Goal: Check status: Check status

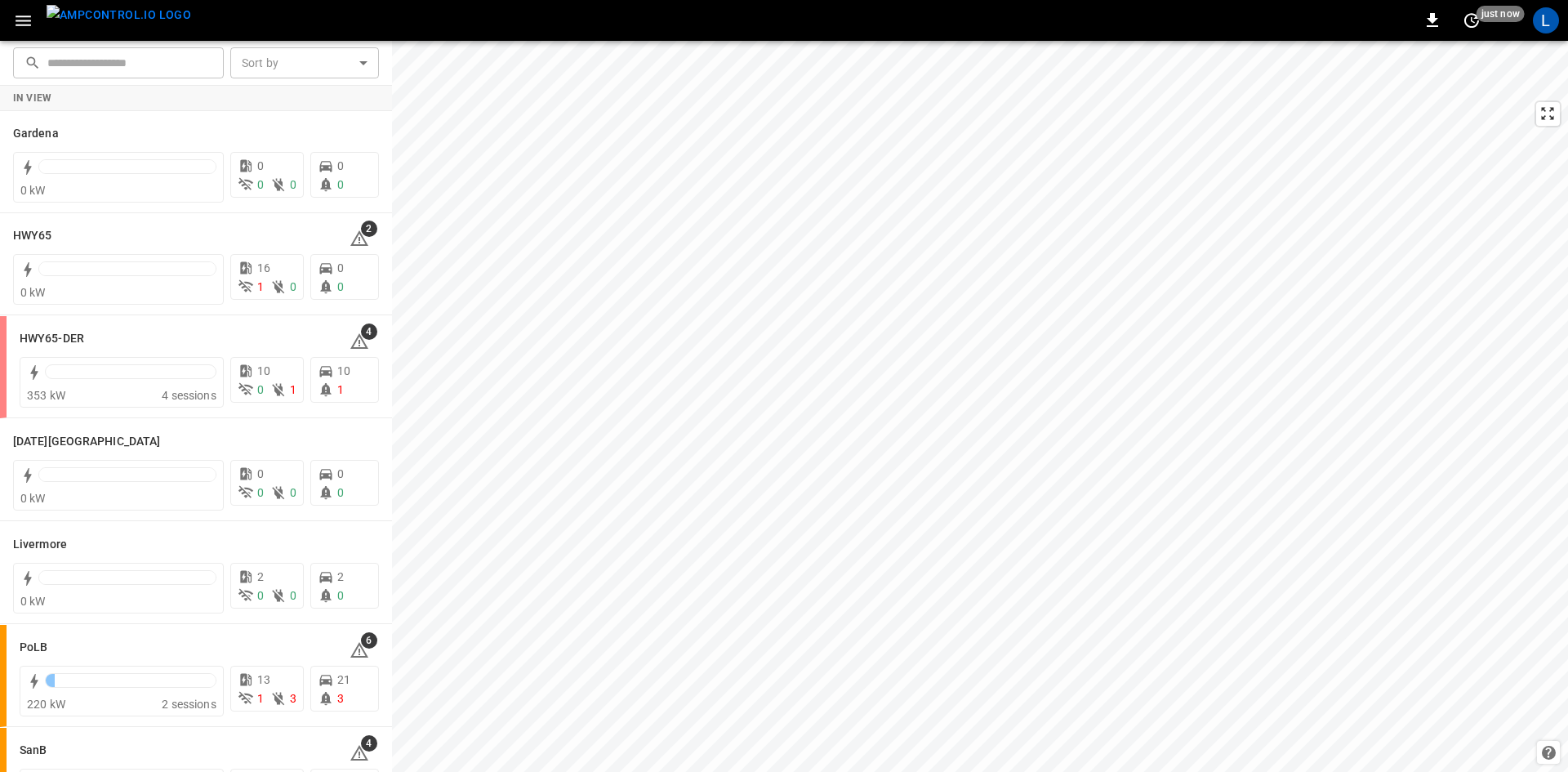
click at [32, 16] on icon "button" at bounding box center [23, 20] width 20 height 20
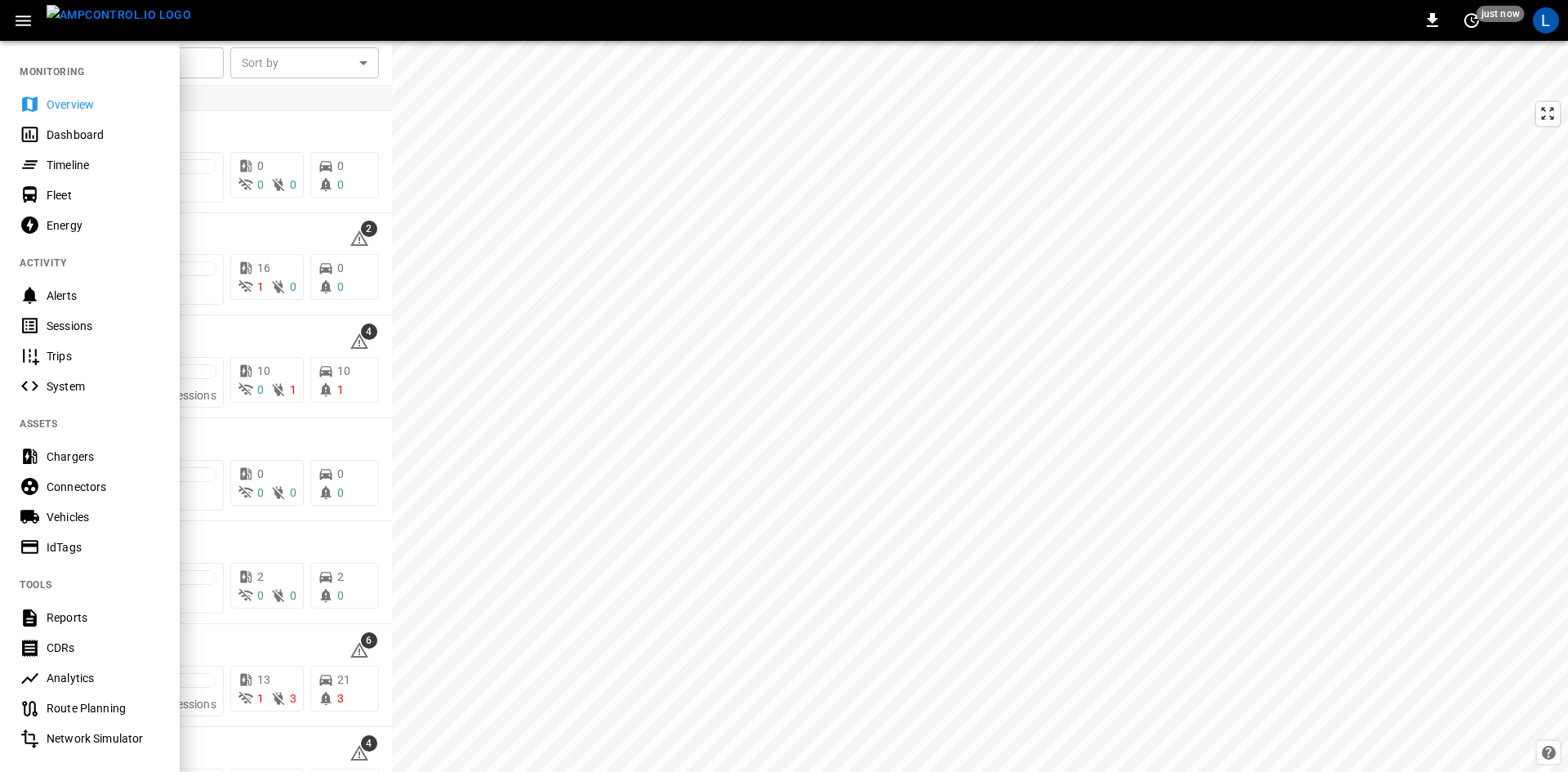
click at [80, 331] on div "Sessions" at bounding box center [103, 325] width 113 height 16
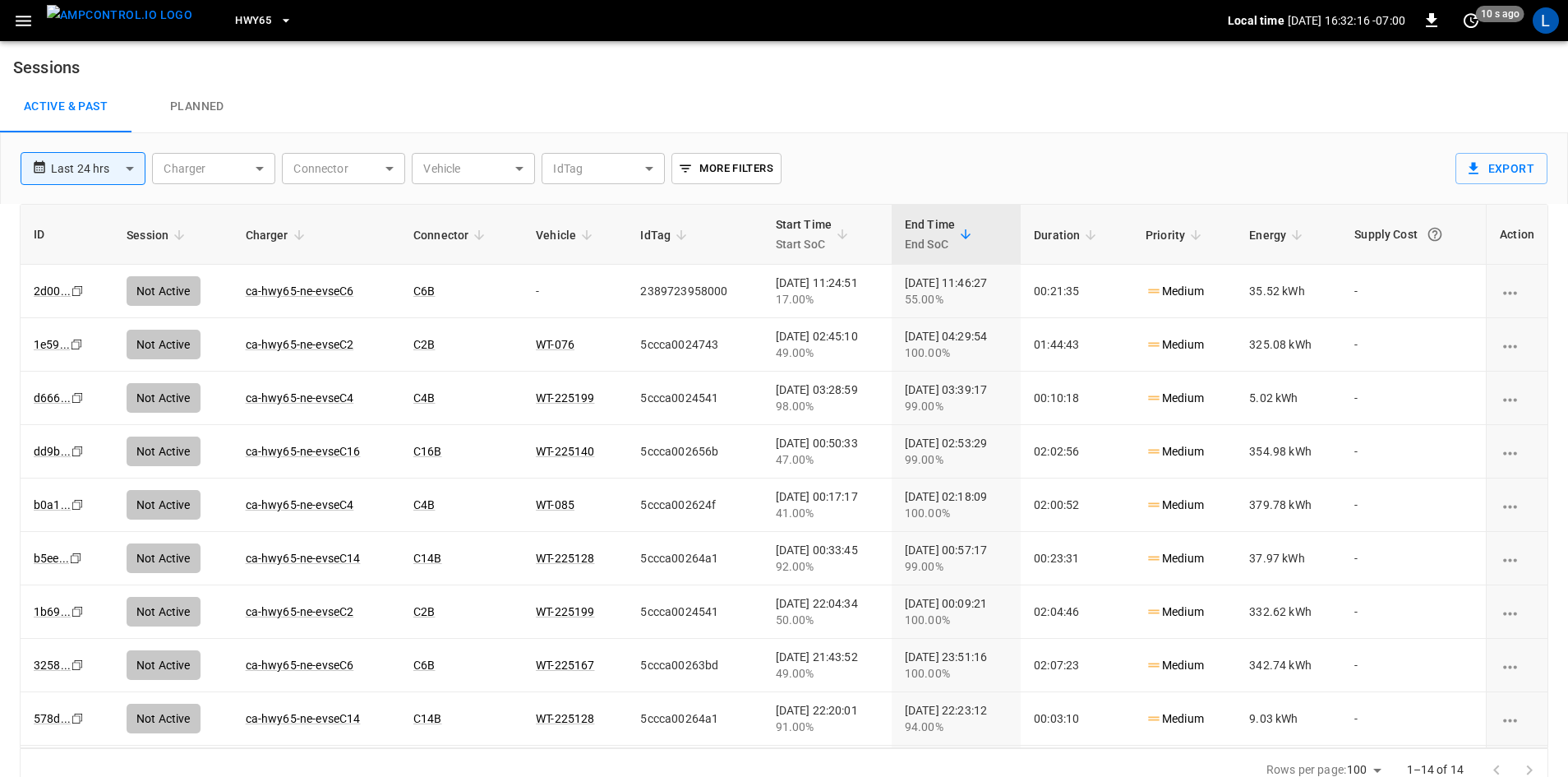
click at [242, 21] on span "HWY65" at bounding box center [253, 21] width 36 height 19
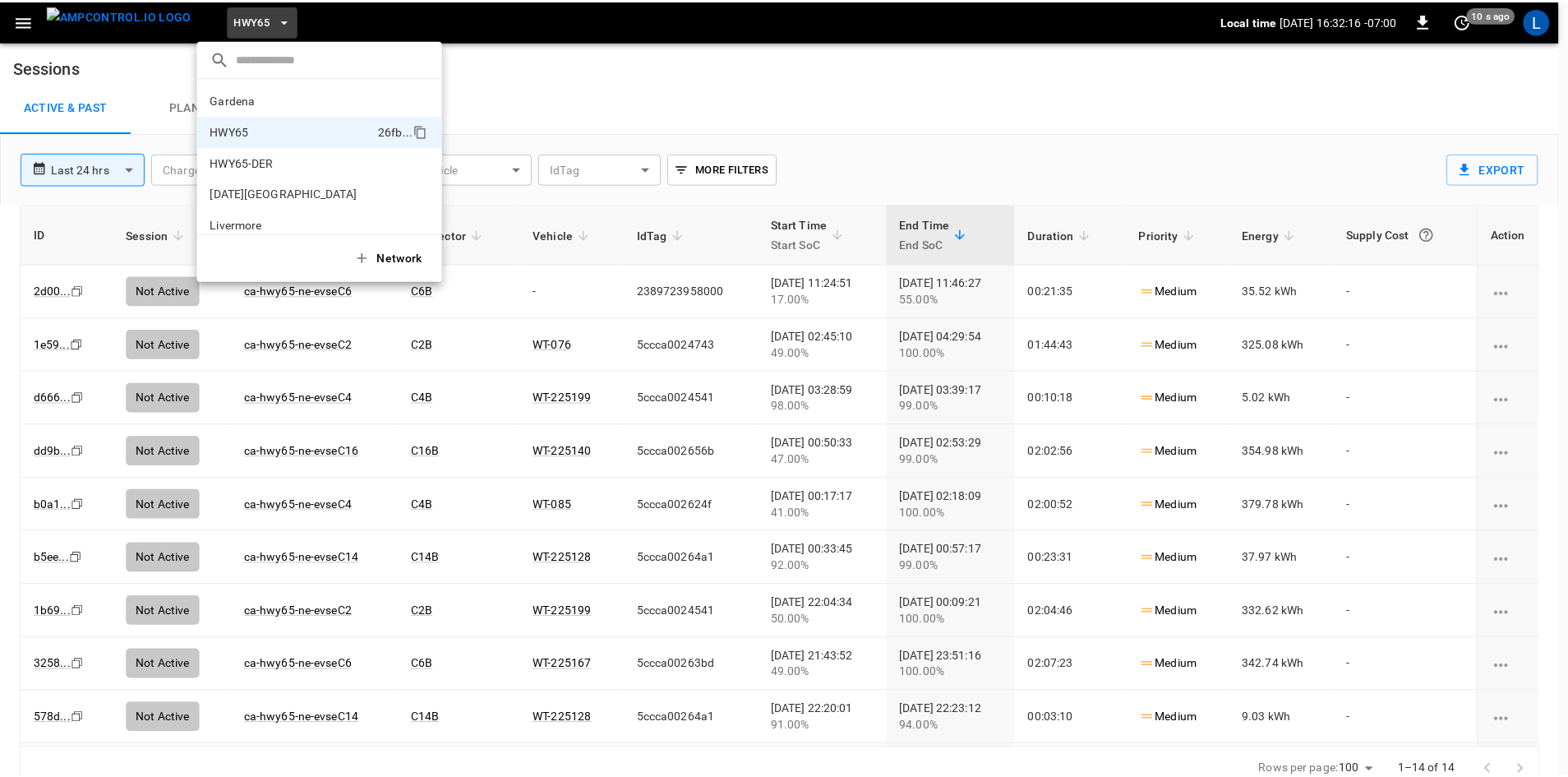
scroll to position [26, 0]
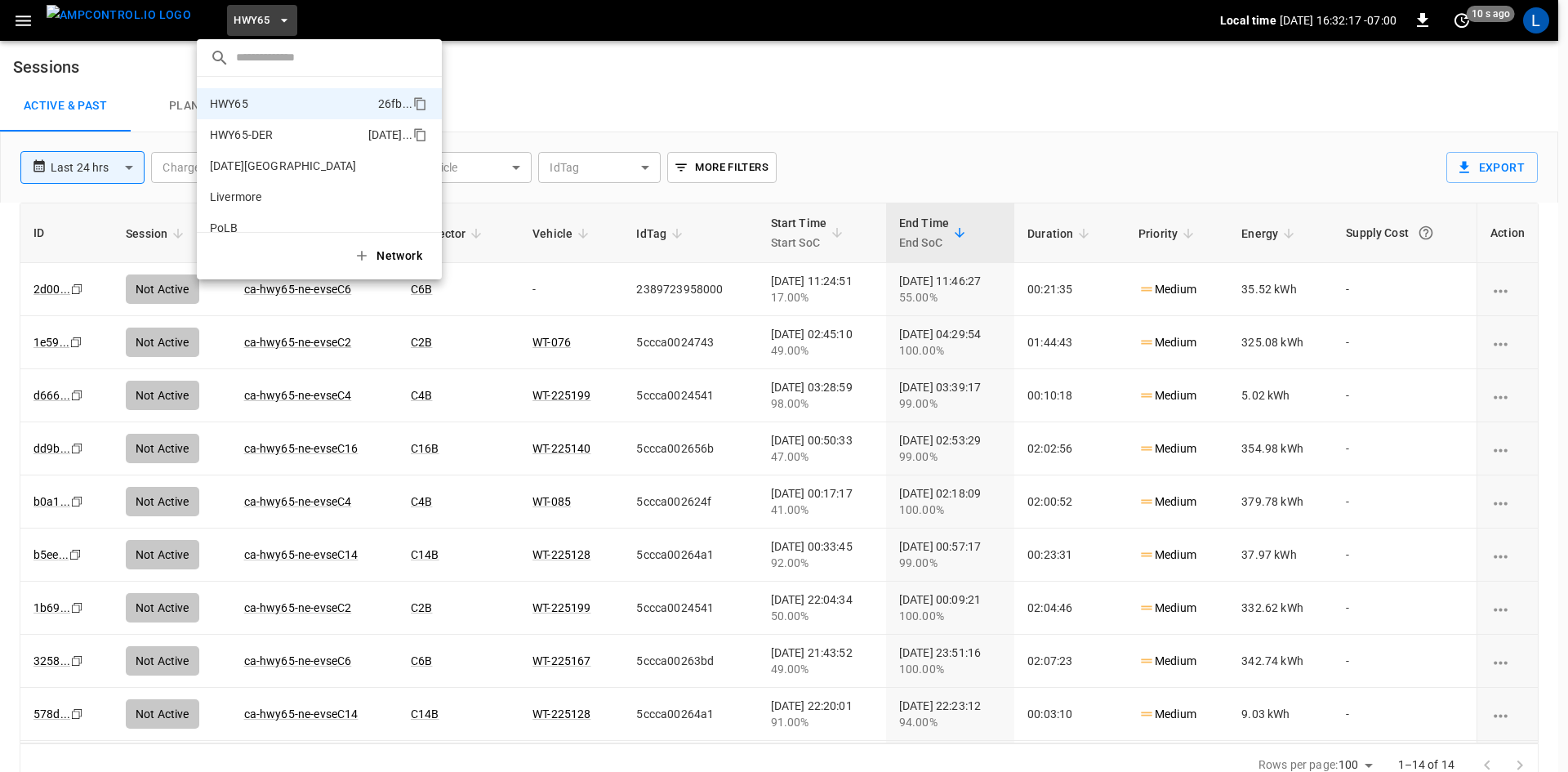
click at [249, 136] on p "HWY65-DER" at bounding box center [285, 134] width 152 height 16
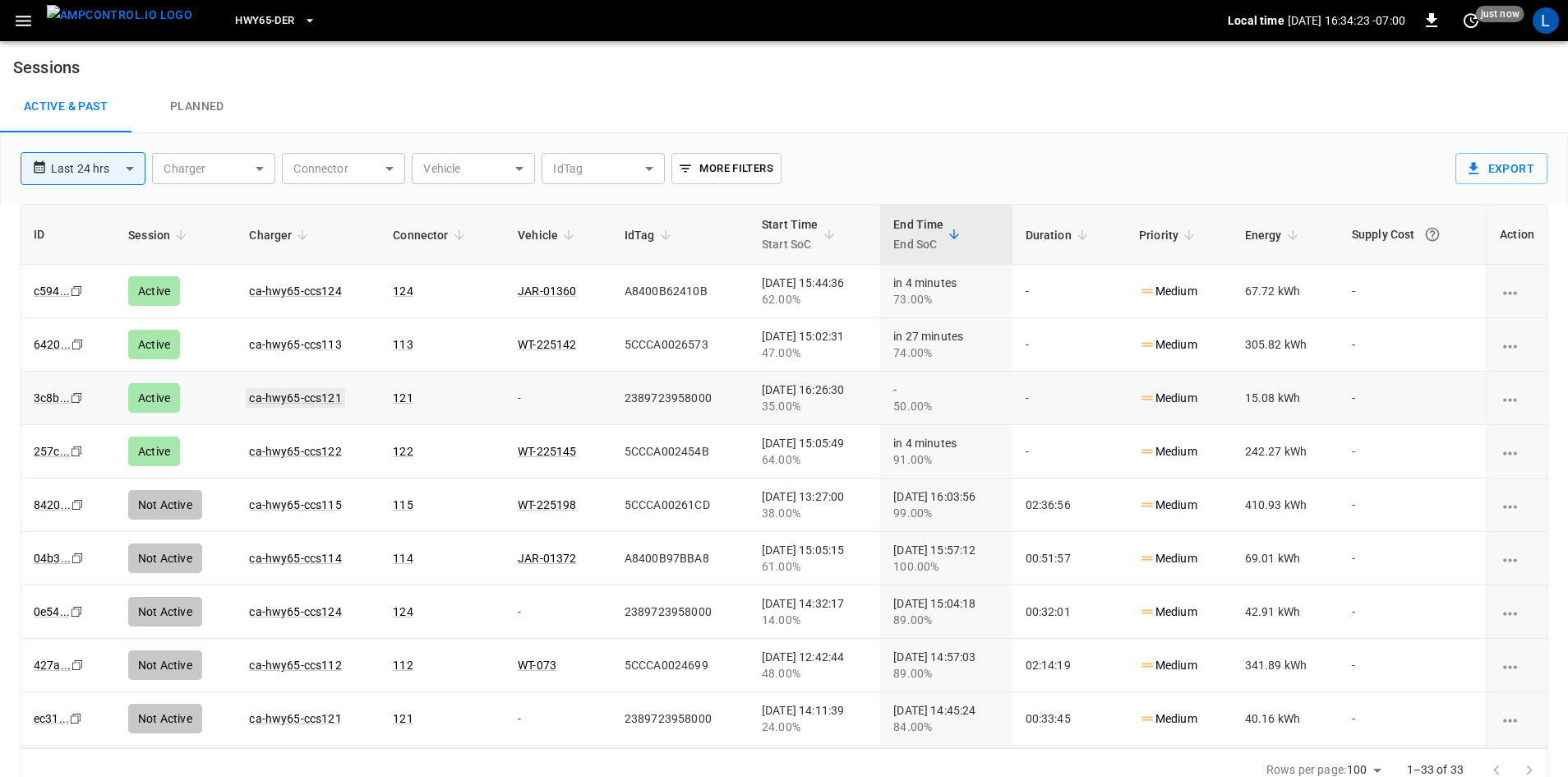
click at [261, 397] on link "ca-hwy65-ccs121" at bounding box center [294, 397] width 99 height 20
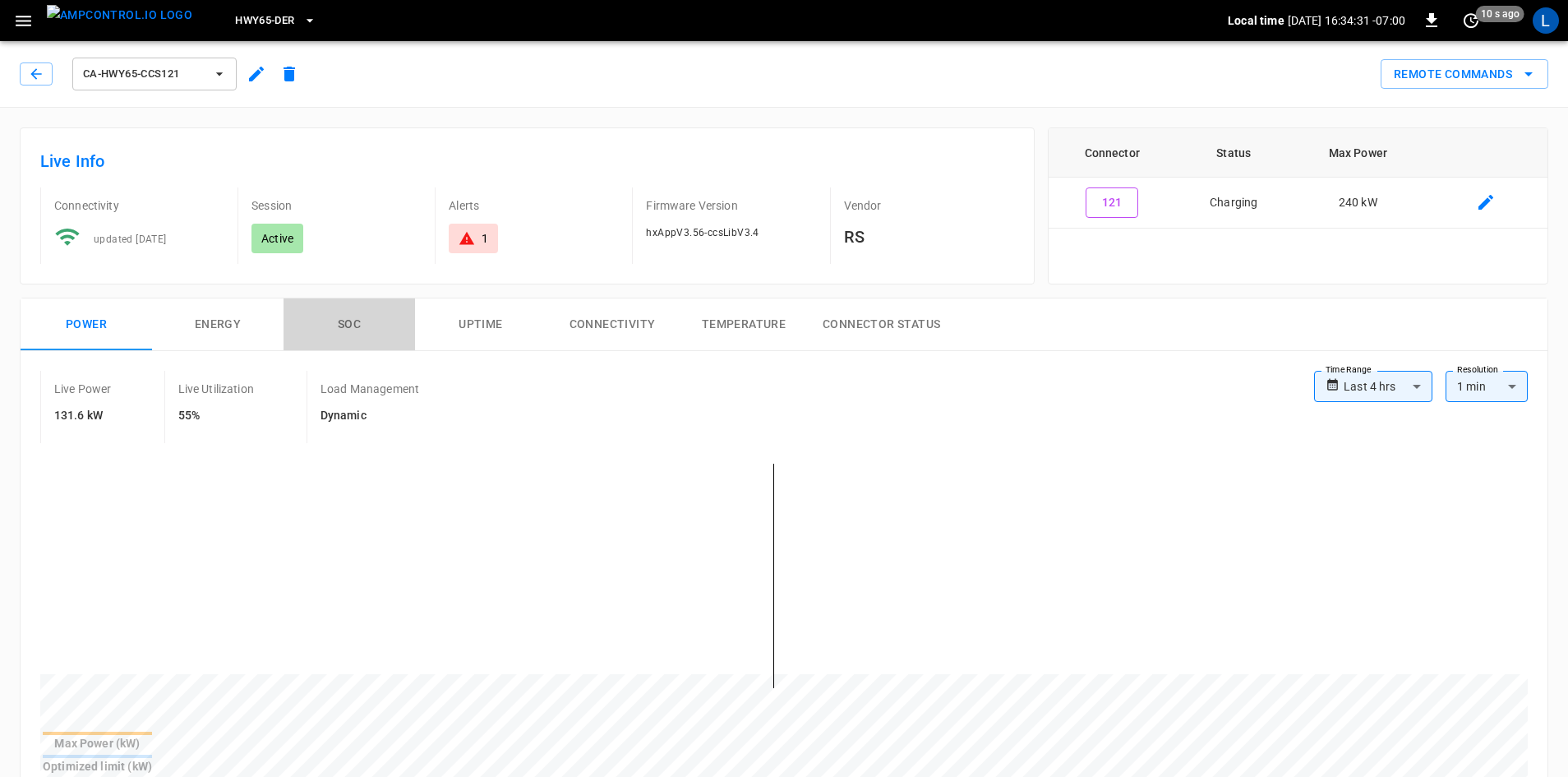
click at [341, 319] on button "SOC" at bounding box center [349, 324] width 131 height 53
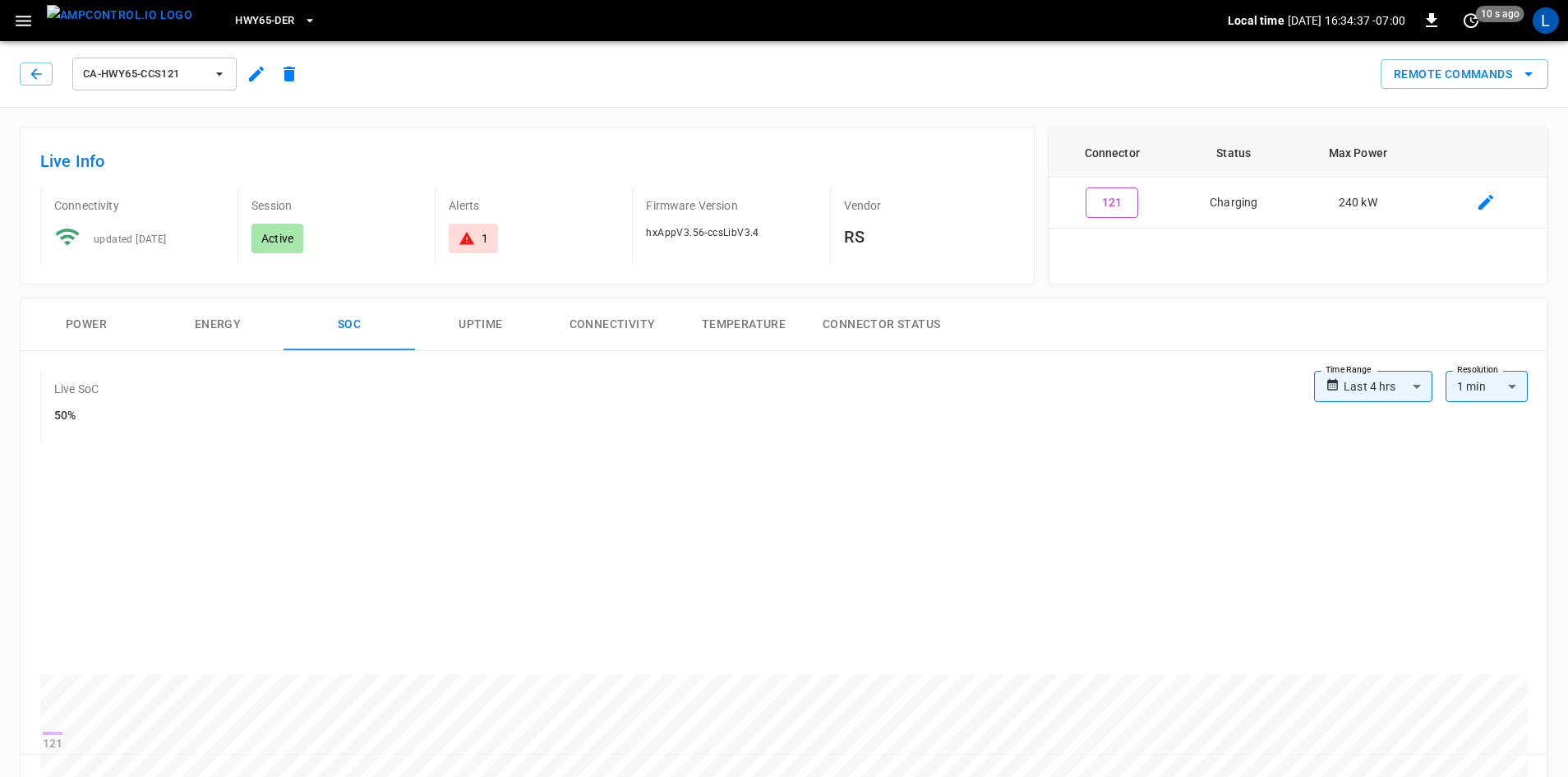
click at [83, 323] on button "Power" at bounding box center [85, 324] width 131 height 53
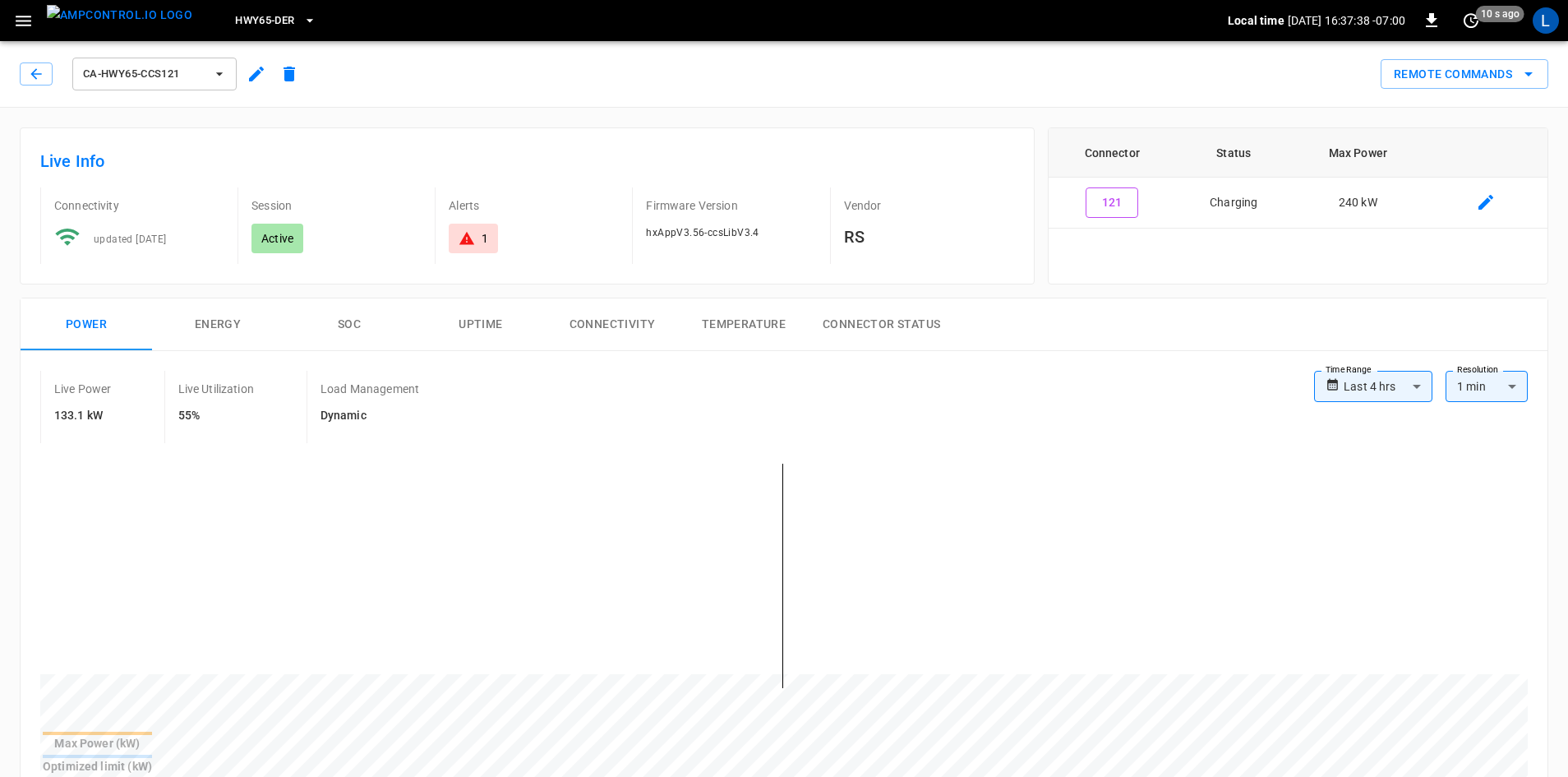
click at [348, 328] on button "SOC" at bounding box center [349, 324] width 131 height 53
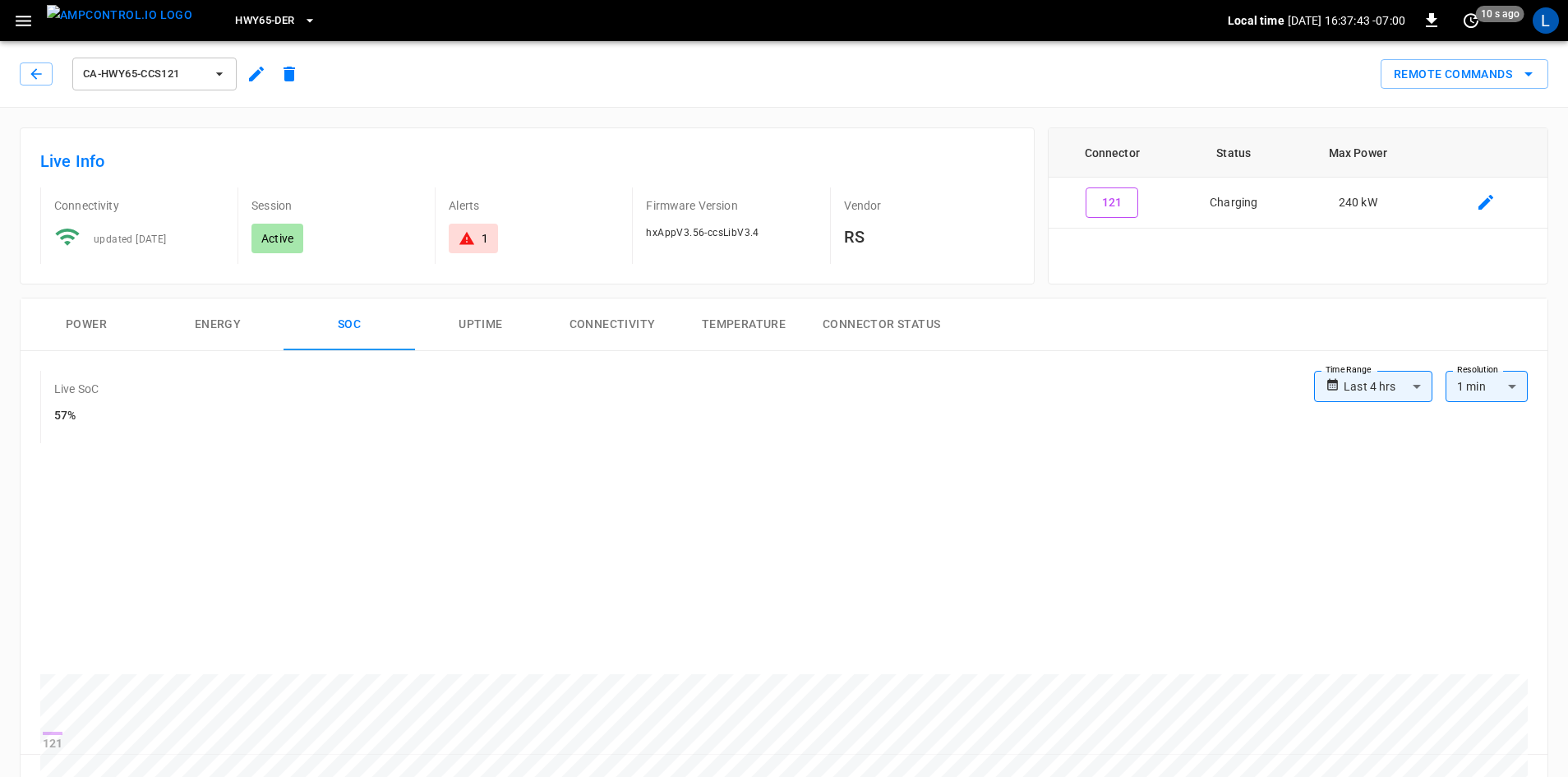
click at [83, 322] on button "Power" at bounding box center [85, 324] width 131 height 53
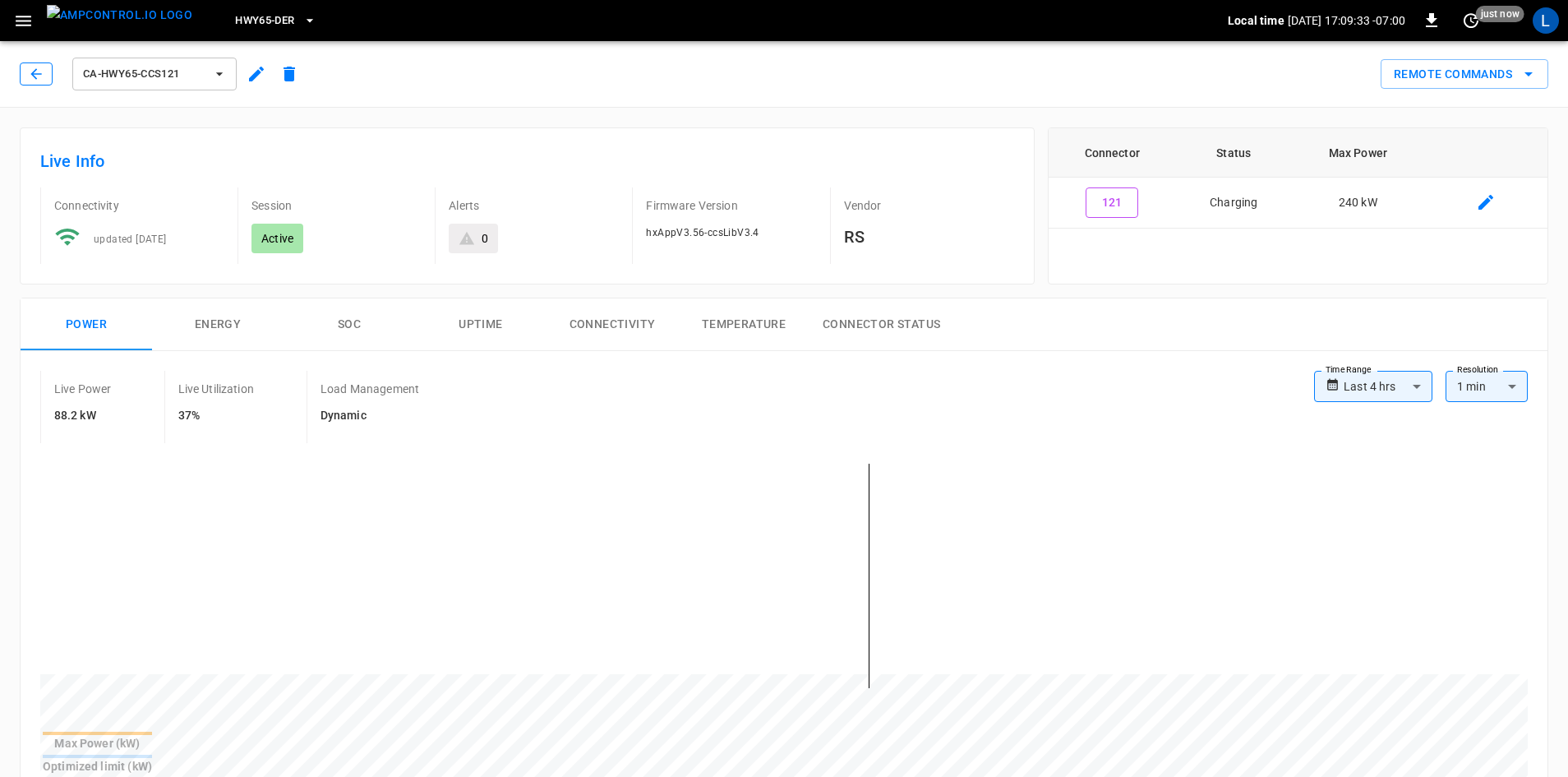
click at [44, 78] on button "button" at bounding box center [36, 74] width 33 height 23
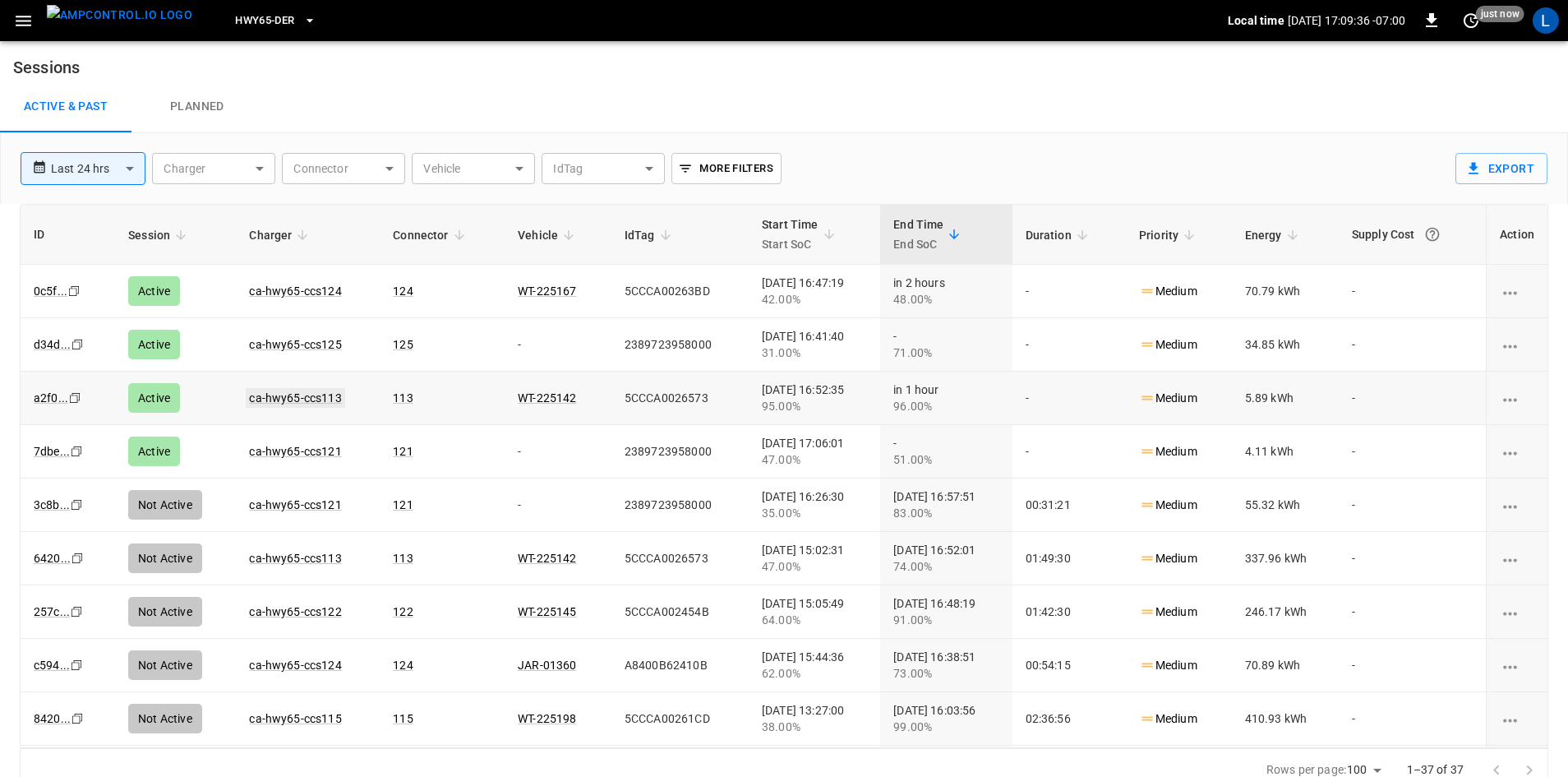
click at [319, 397] on link "ca-hwy65-ccs113" at bounding box center [294, 397] width 99 height 20
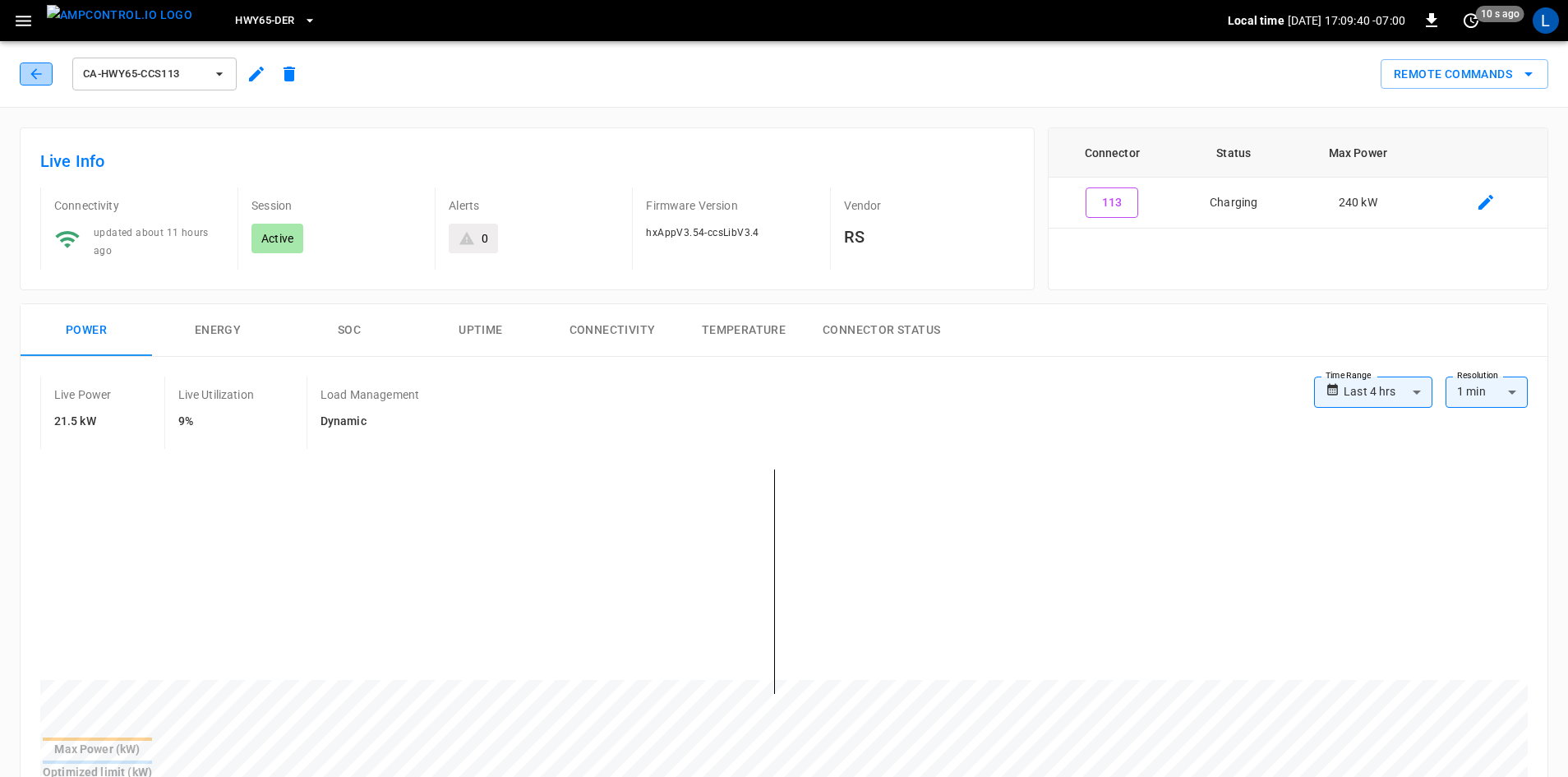
click at [46, 67] on button "button" at bounding box center [36, 74] width 33 height 23
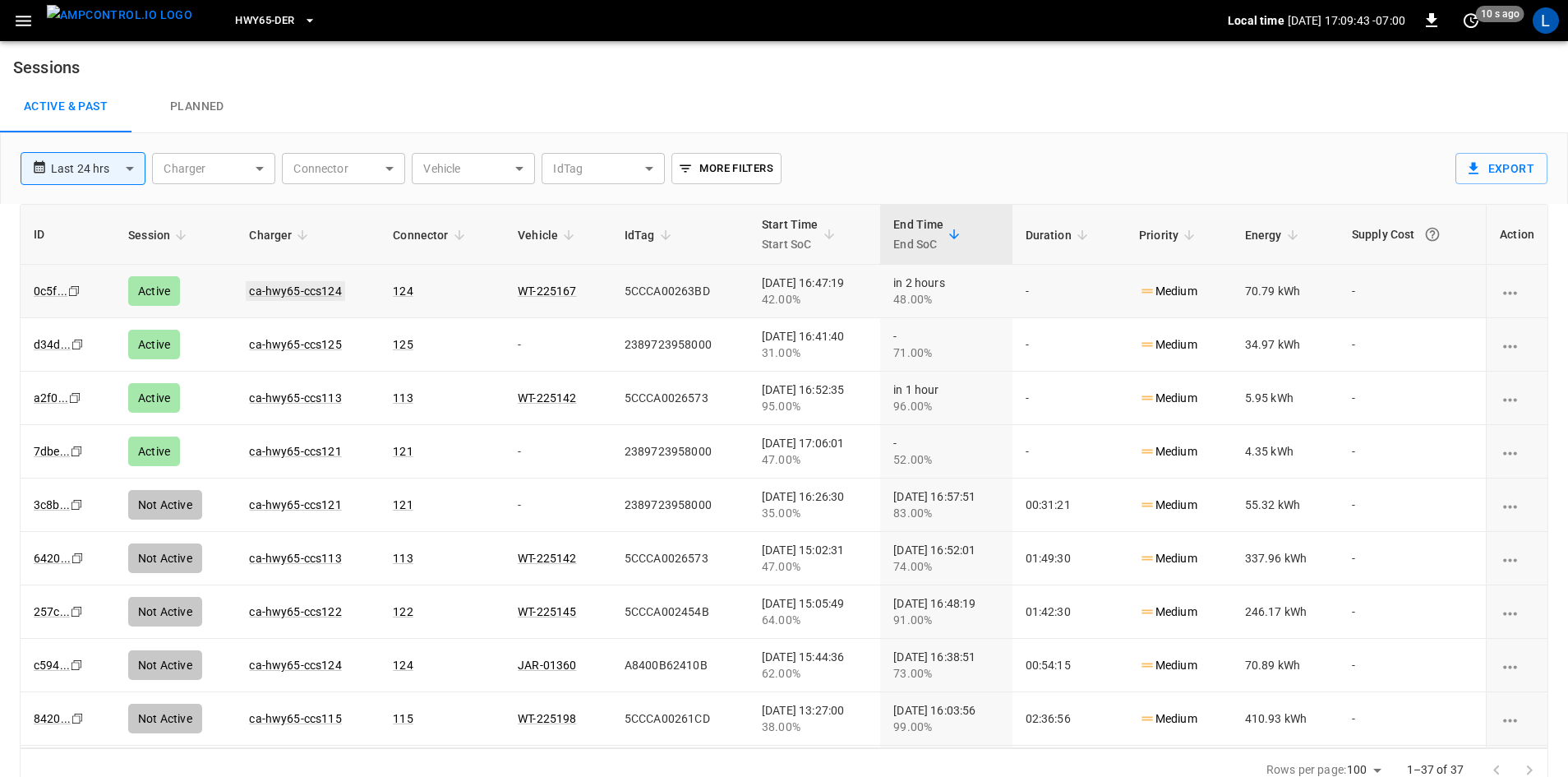
click at [301, 294] on link "ca-hwy65-ccs124" at bounding box center [294, 291] width 99 height 20
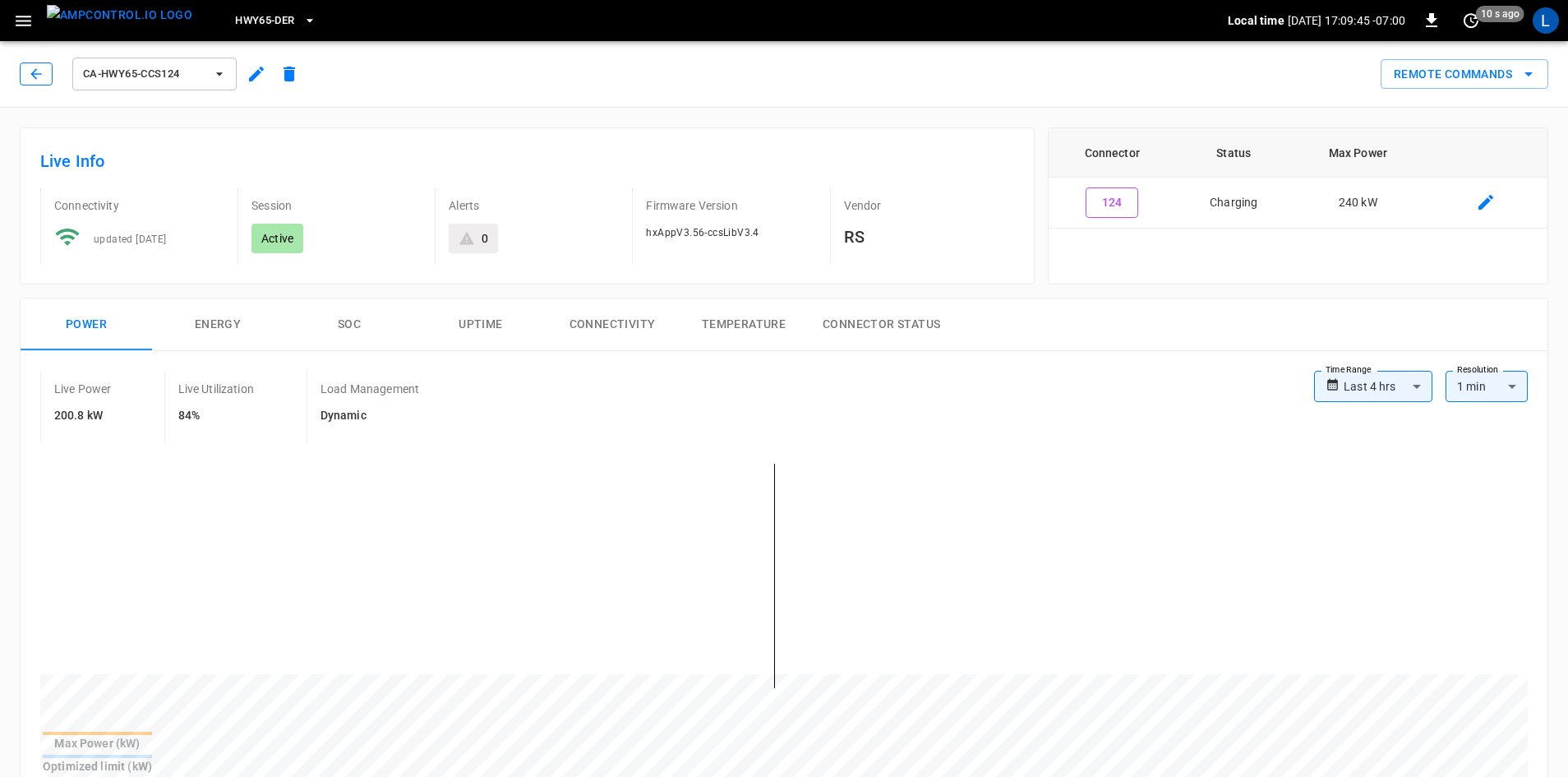
click at [27, 77] on button "button" at bounding box center [36, 74] width 33 height 23
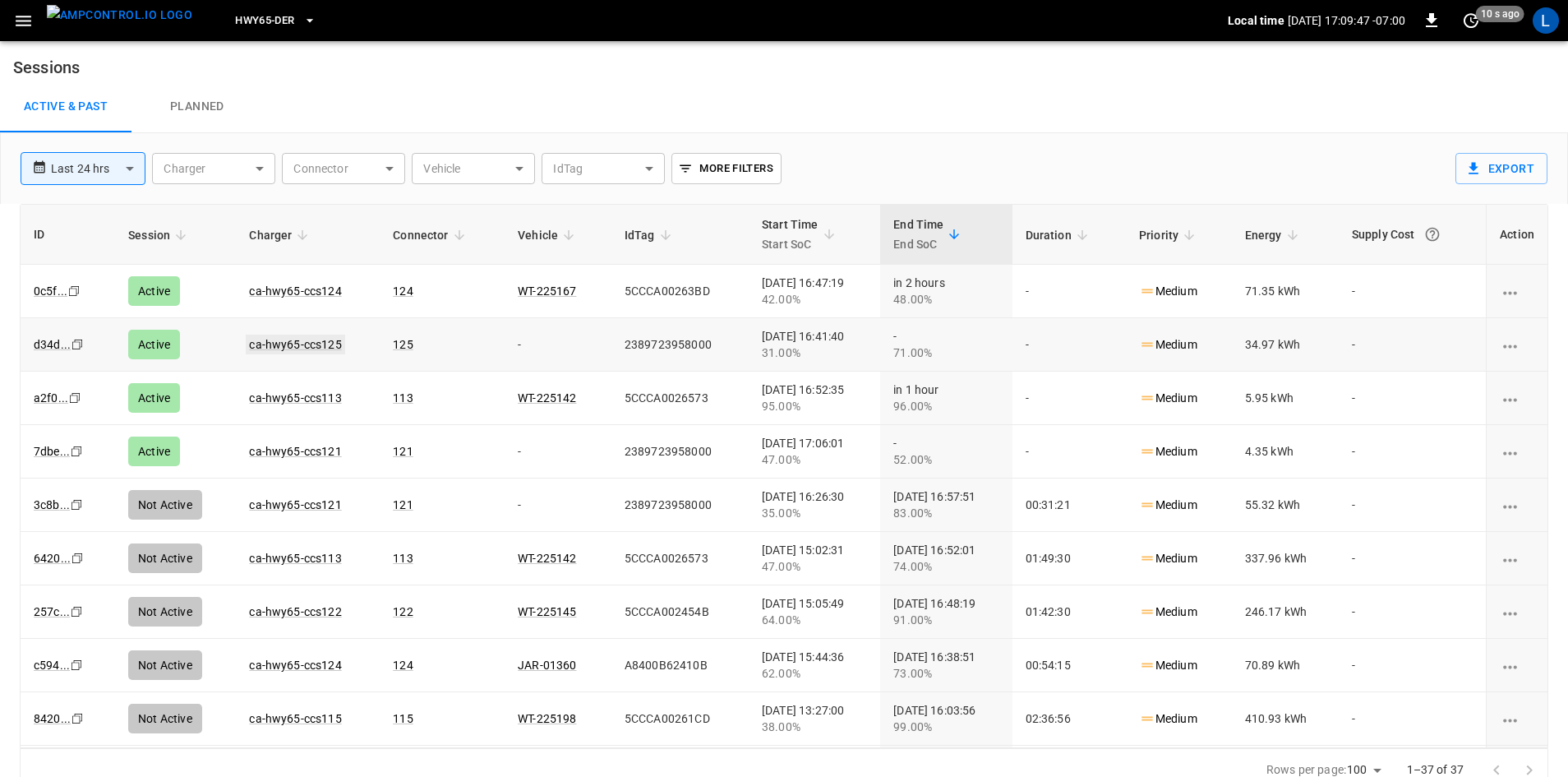
click at [283, 343] on link "ca-hwy65-ccs125" at bounding box center [294, 344] width 99 height 20
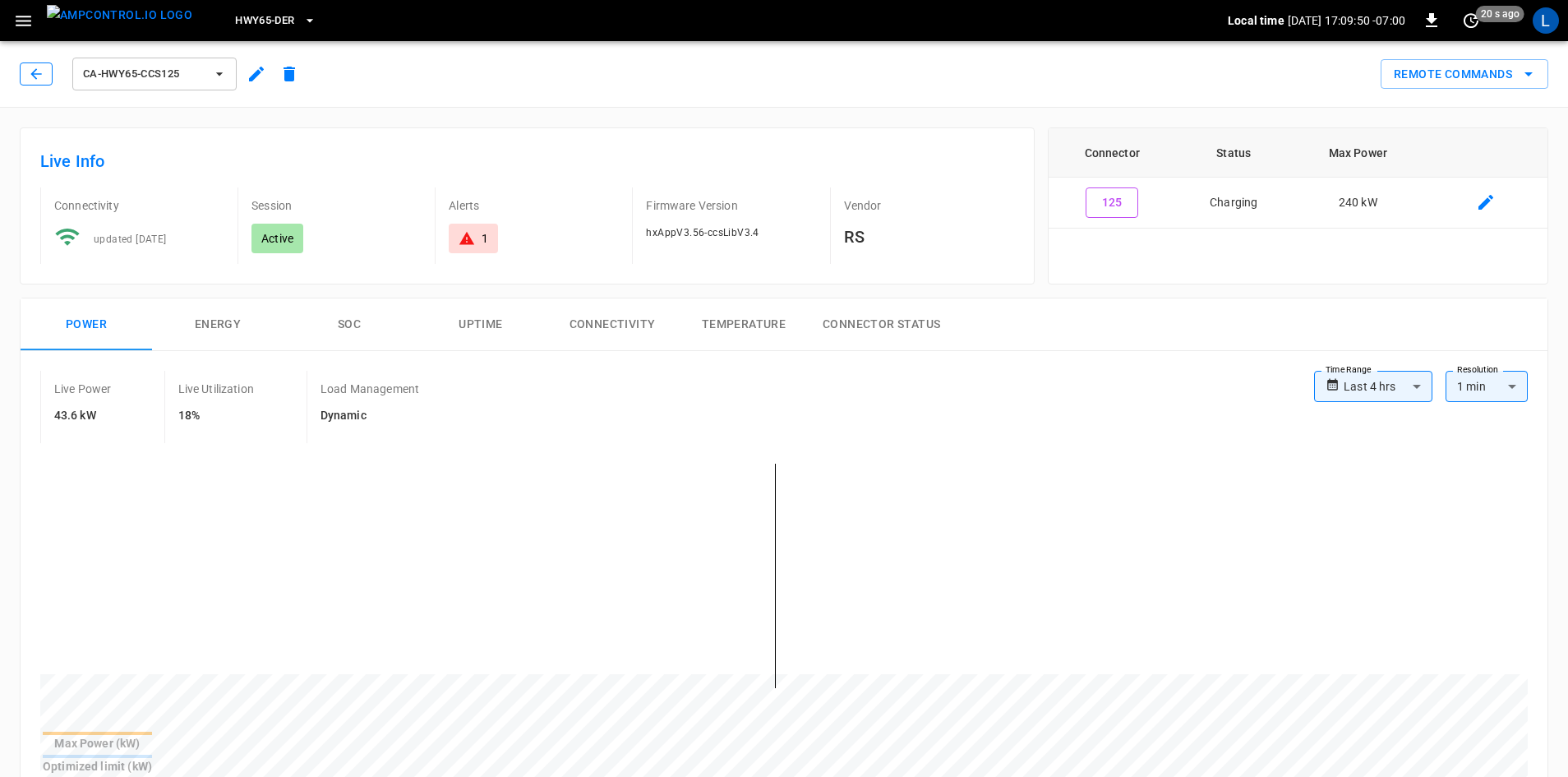
click at [37, 83] on button "button" at bounding box center [36, 74] width 33 height 23
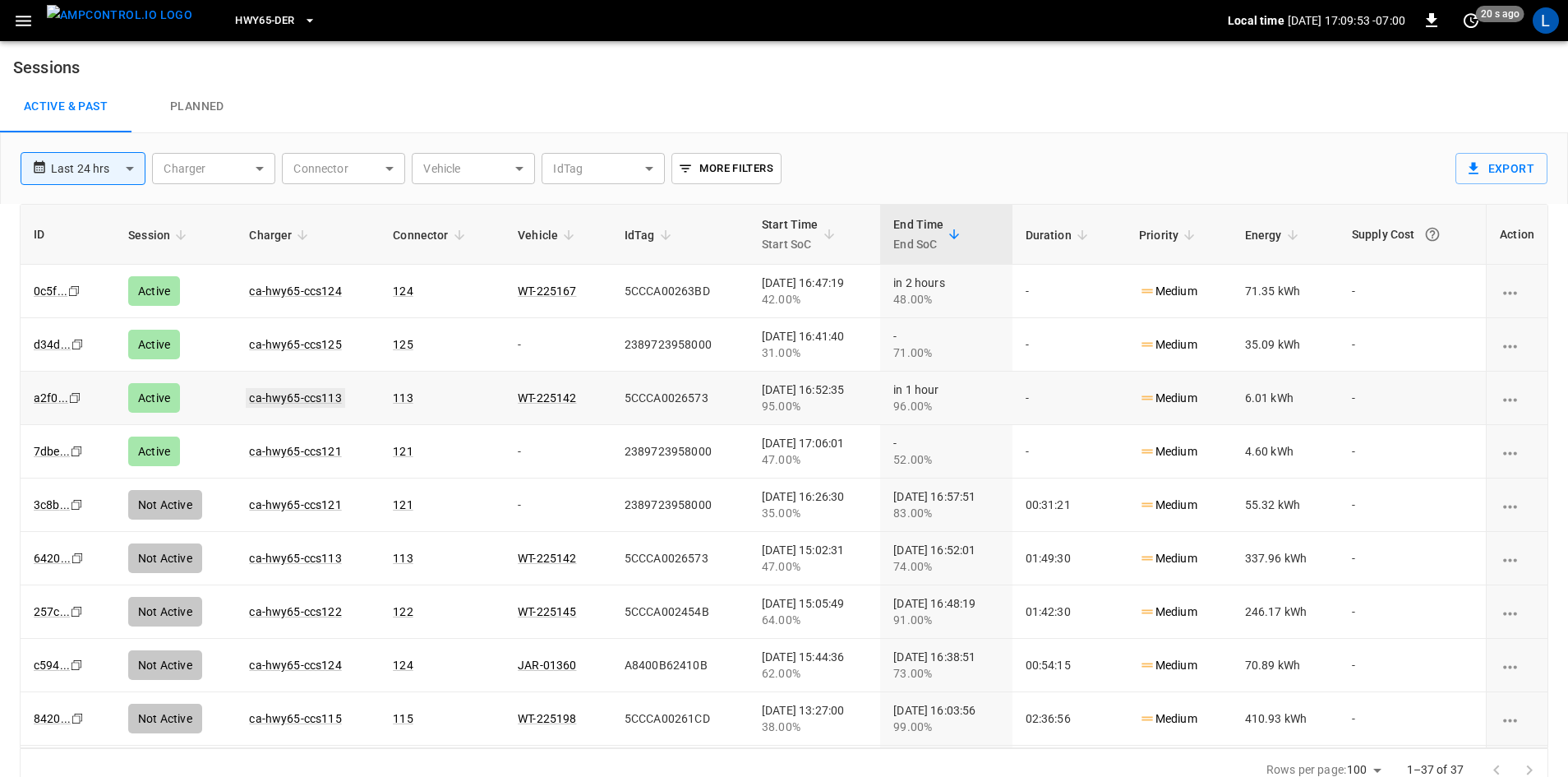
click at [262, 400] on link "ca-hwy65-ccs113" at bounding box center [294, 397] width 99 height 20
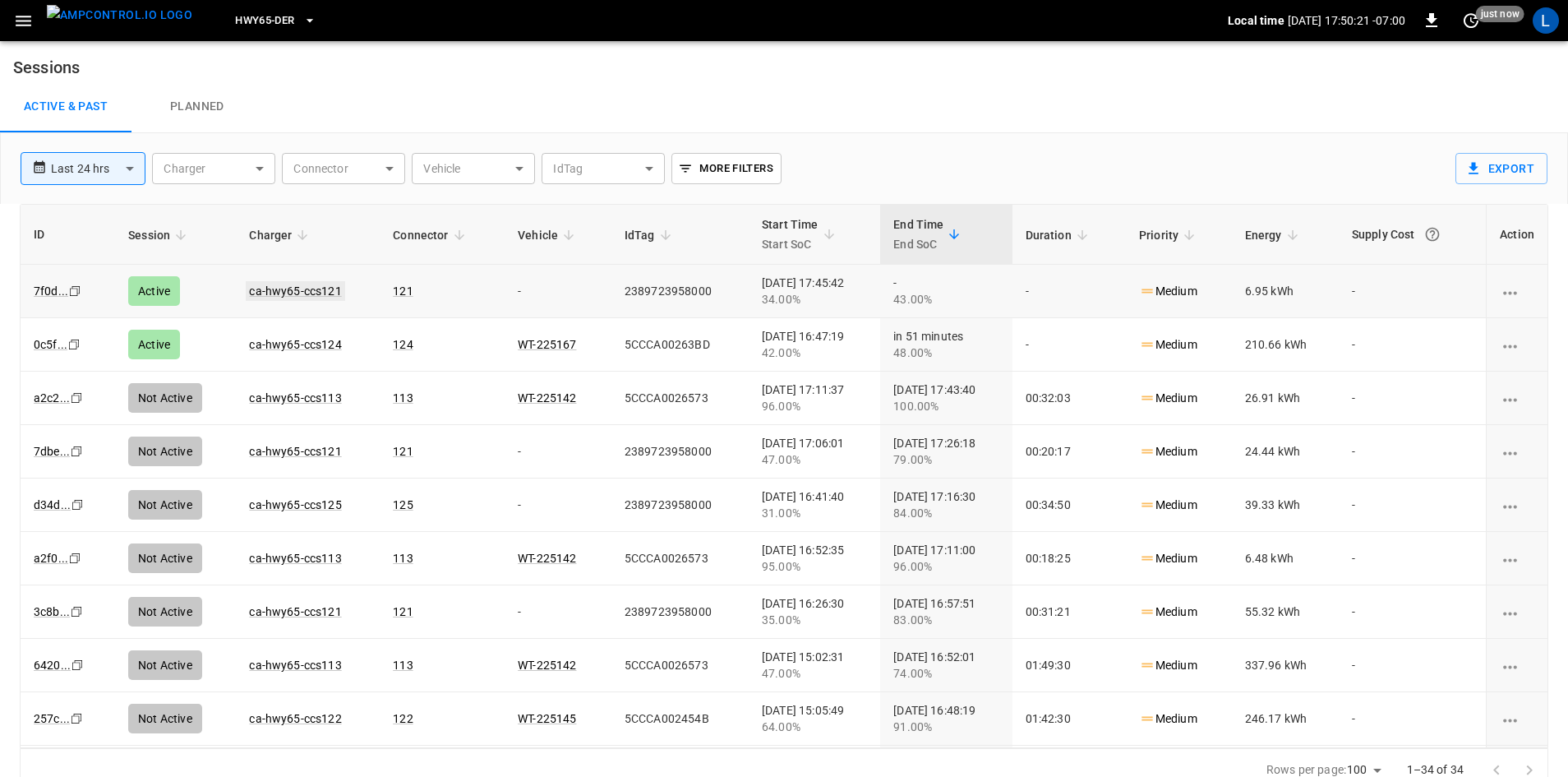
click at [278, 290] on link "ca-hwy65-ccs121" at bounding box center [294, 291] width 99 height 20
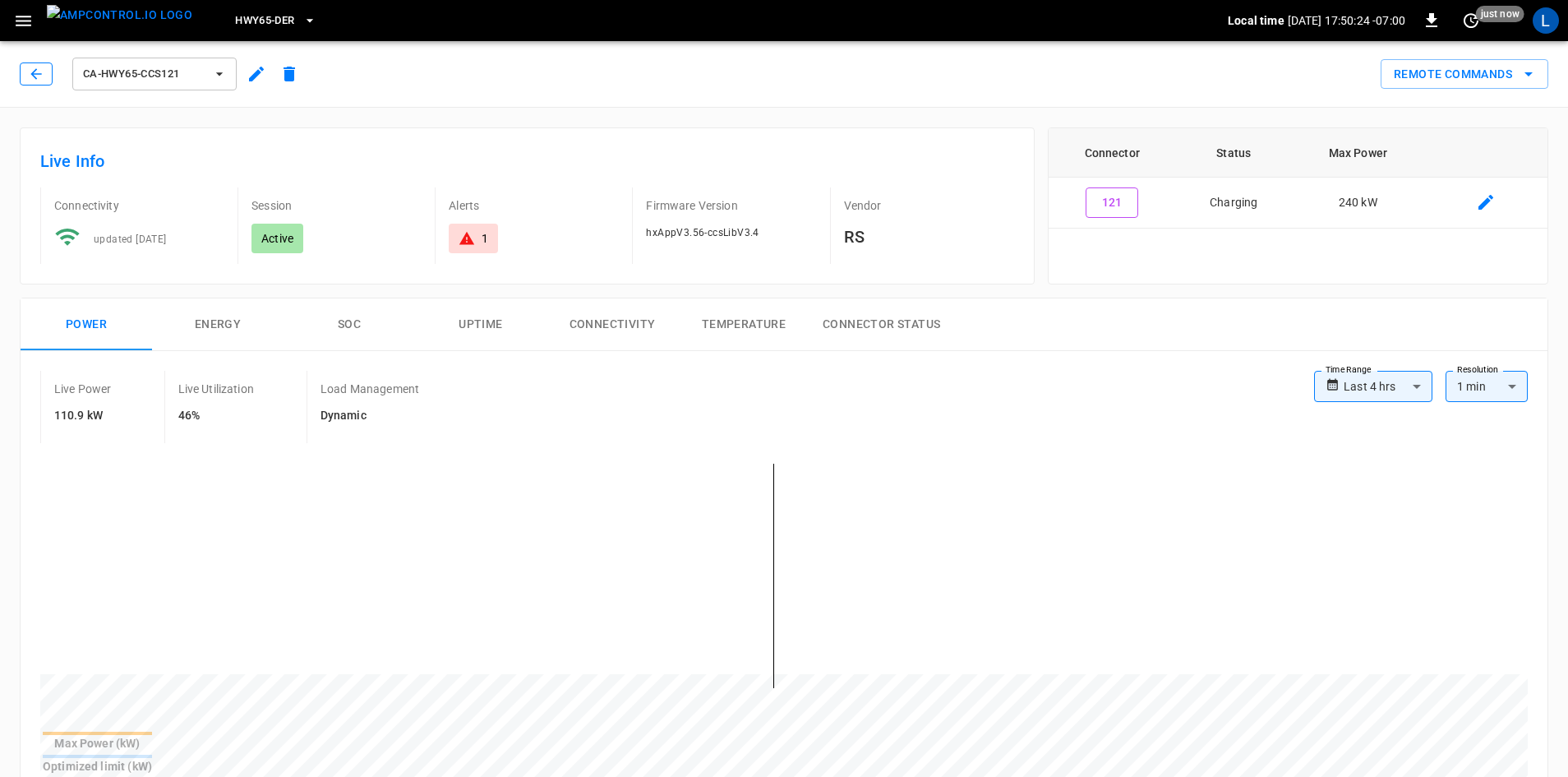
click at [34, 66] on button "button" at bounding box center [36, 74] width 33 height 23
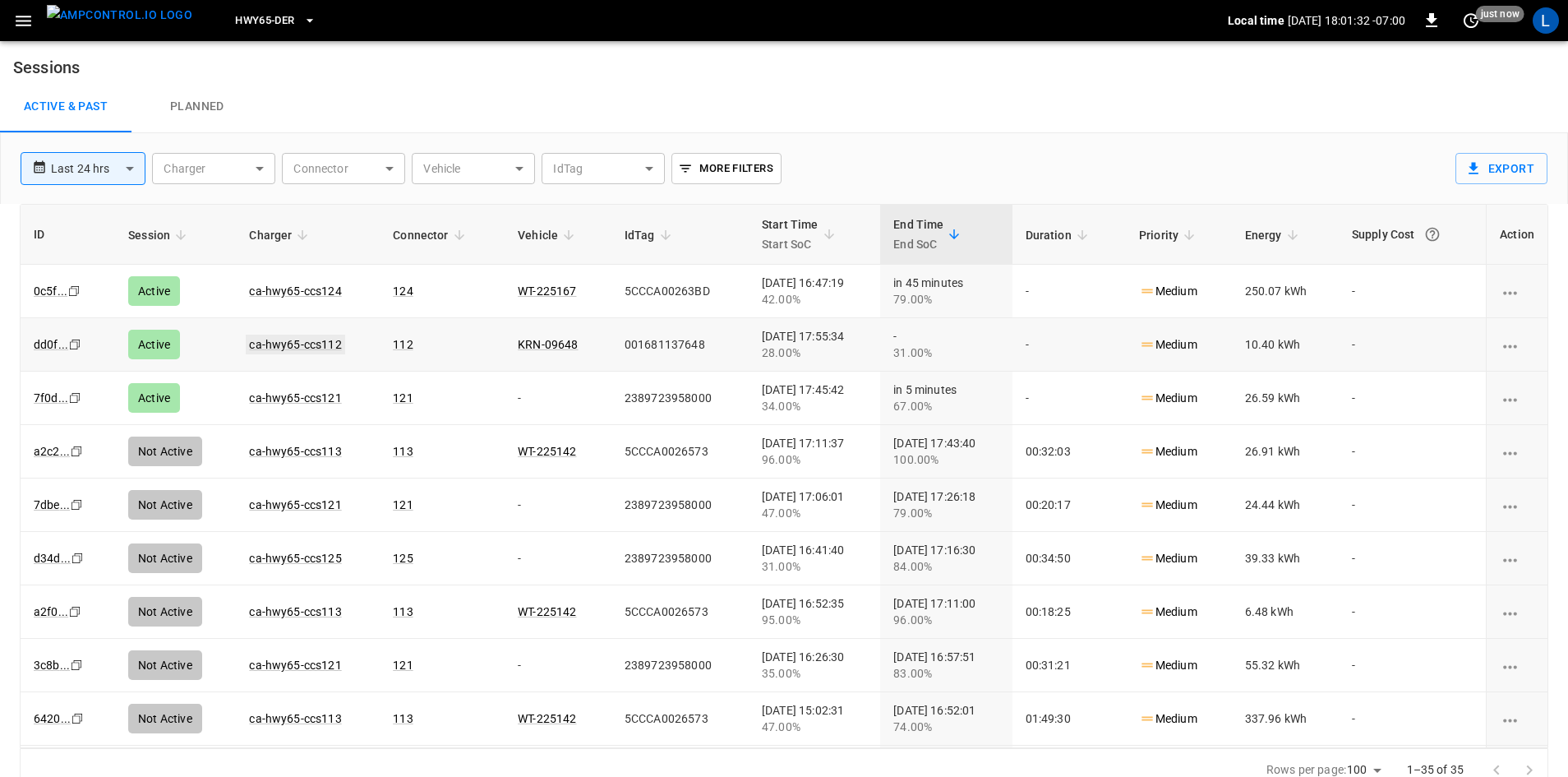
click at [311, 348] on link "ca-hwy65-ccs112" at bounding box center [294, 344] width 99 height 20
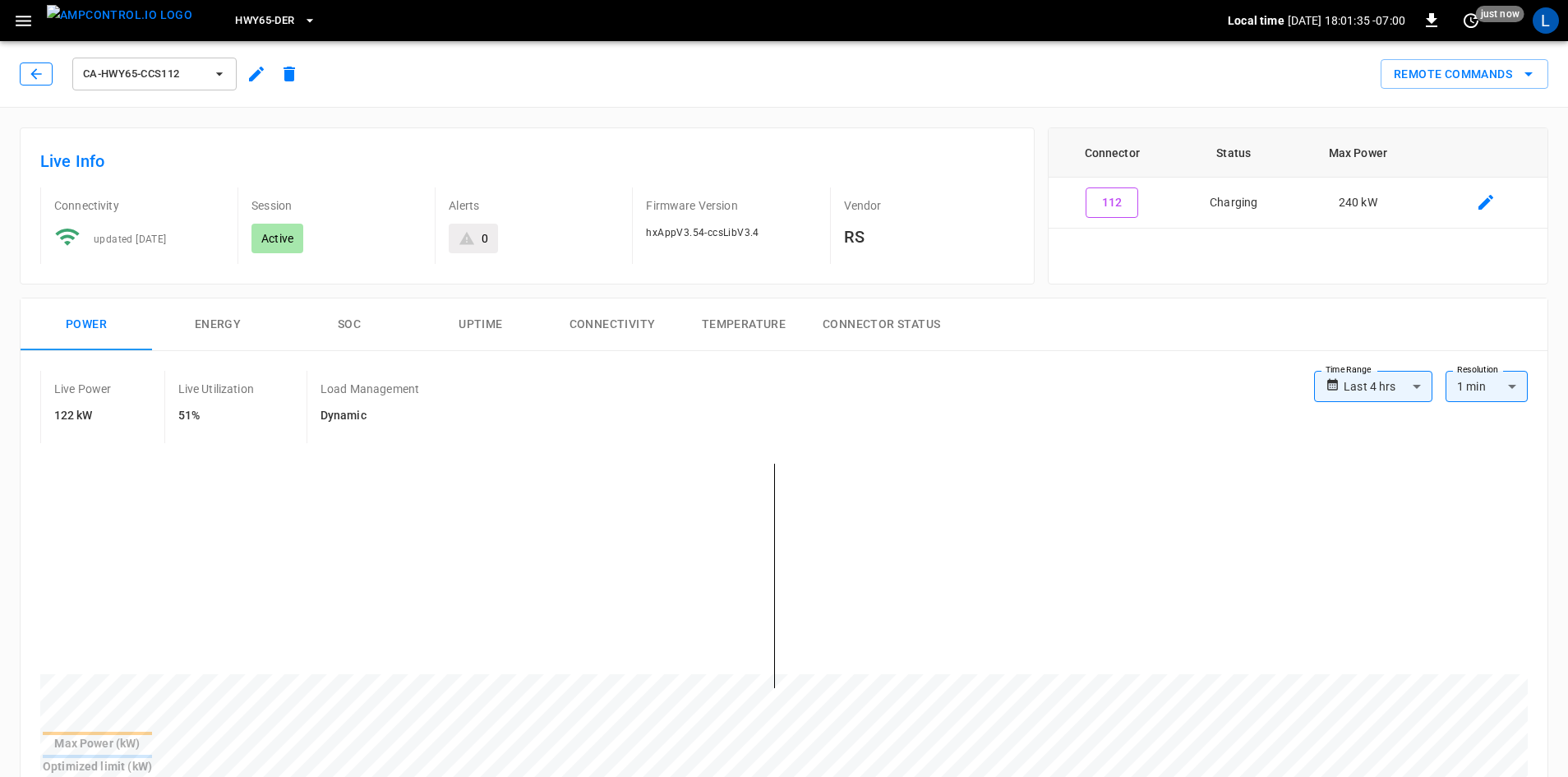
click at [26, 73] on button "button" at bounding box center [36, 74] width 33 height 23
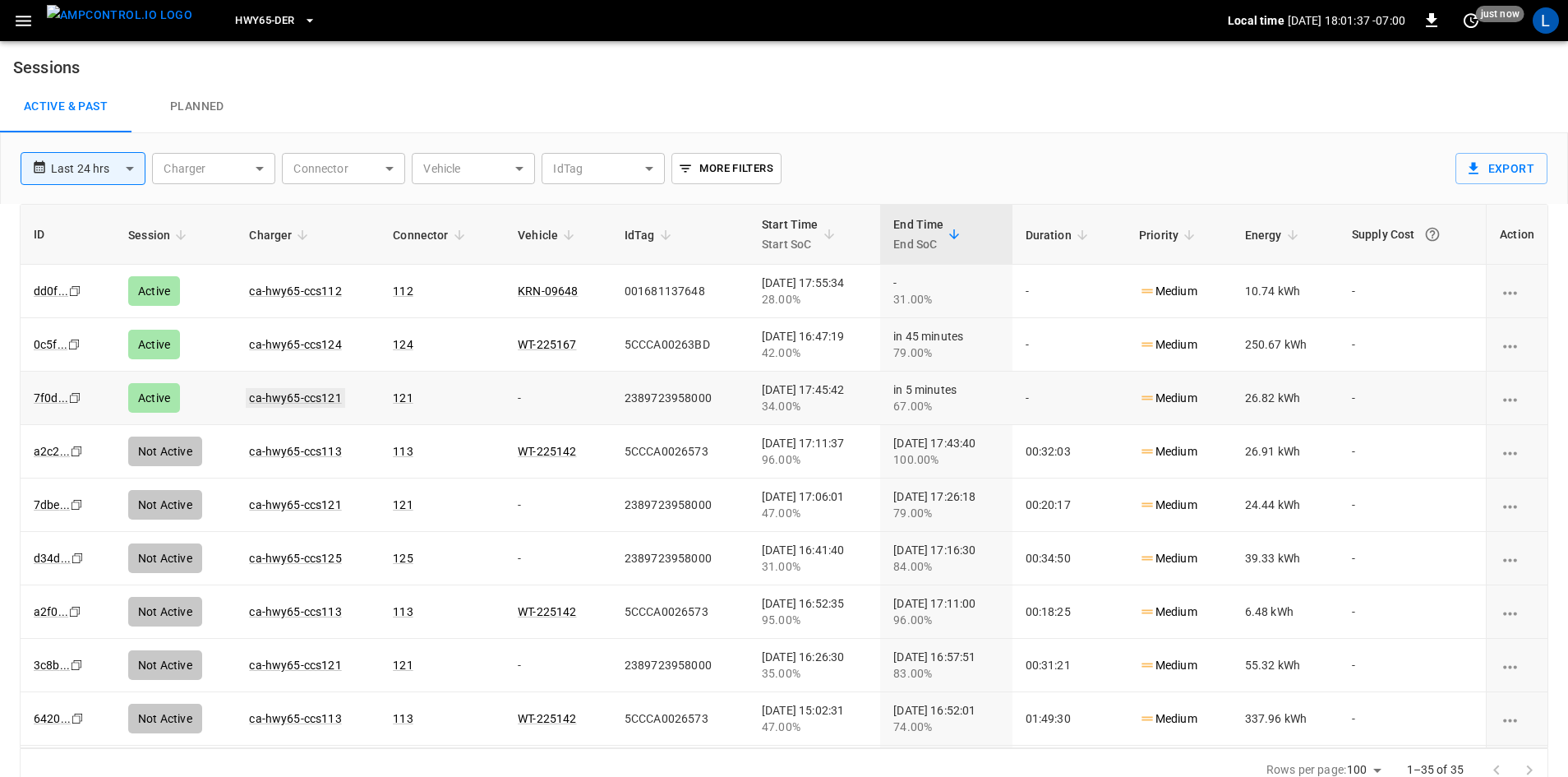
click at [303, 394] on link "ca-hwy65-ccs121" at bounding box center [294, 397] width 99 height 20
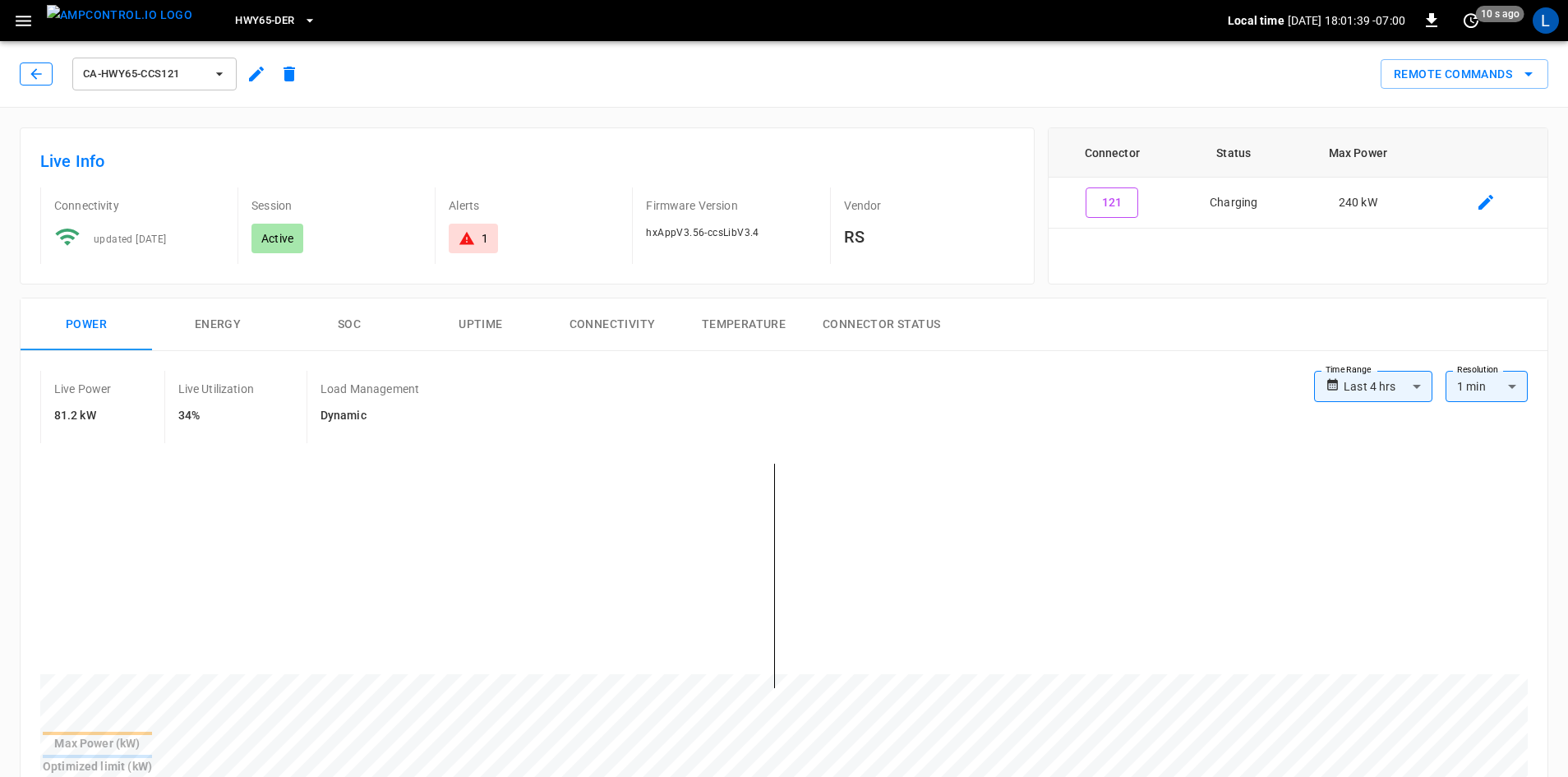
click at [32, 67] on icon "button" at bounding box center [35, 74] width 16 height 16
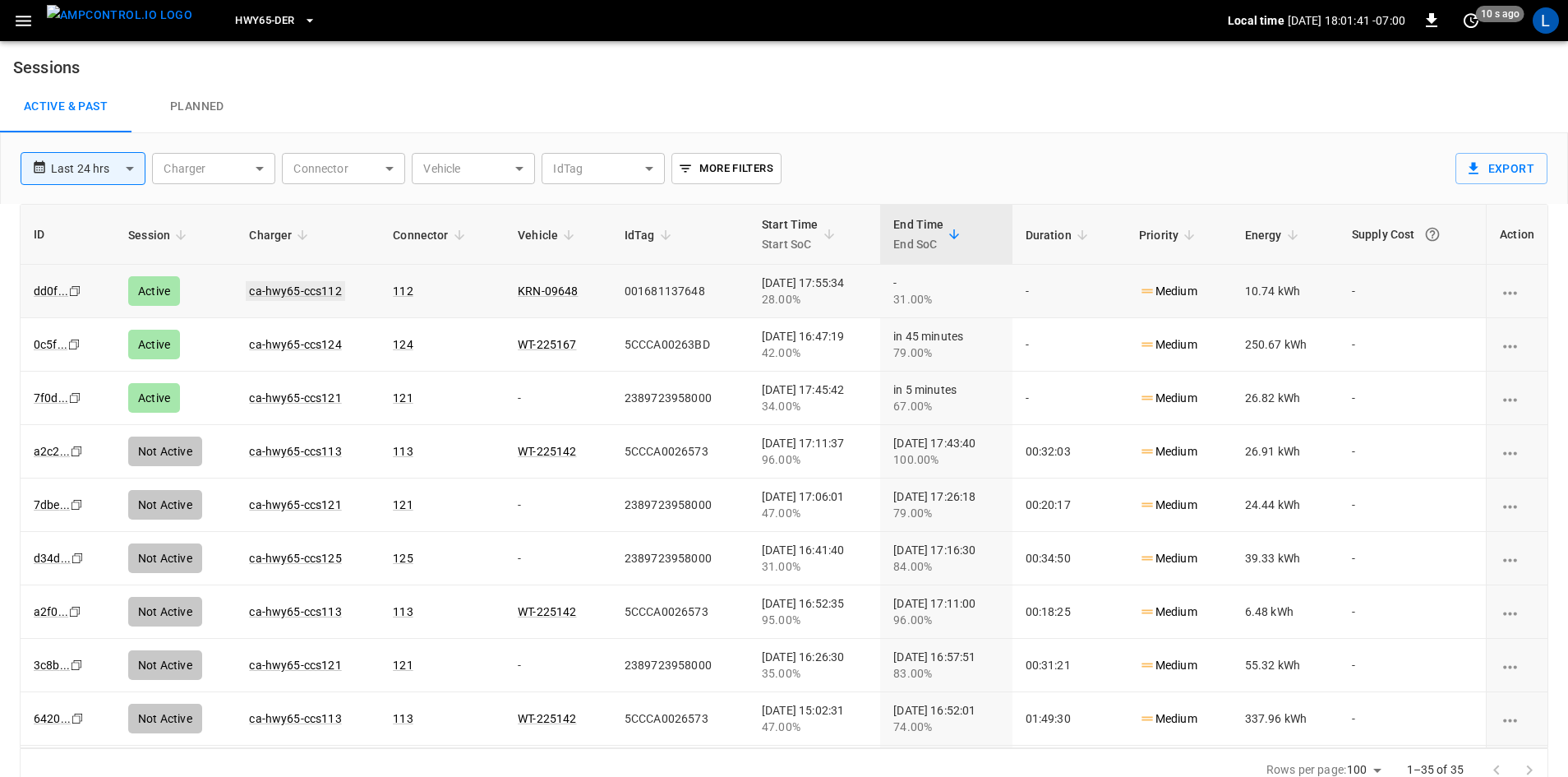
click at [255, 284] on link "ca-hwy65-ccs112" at bounding box center [294, 291] width 99 height 20
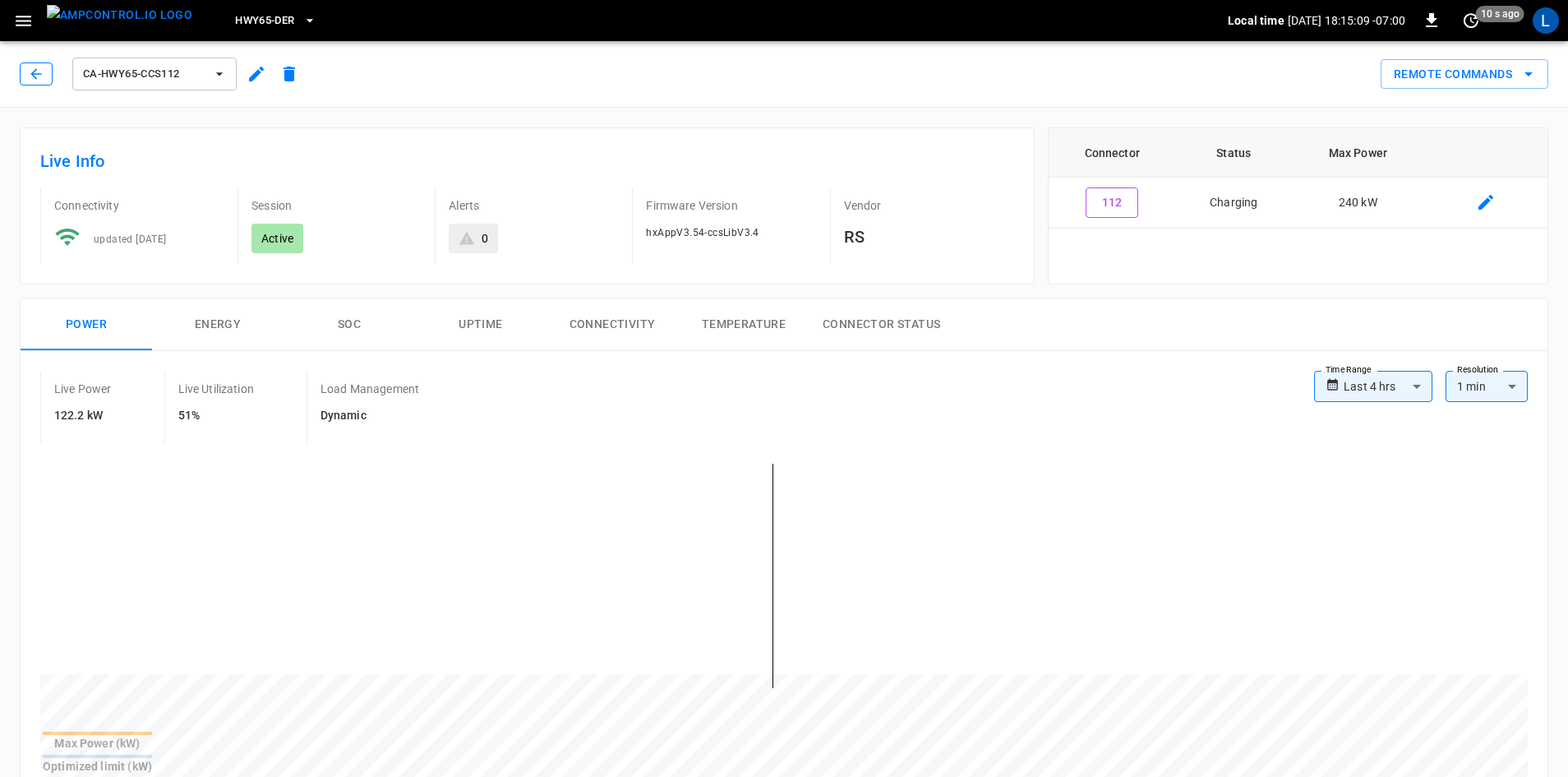
click at [32, 71] on icon "button" at bounding box center [35, 74] width 16 height 16
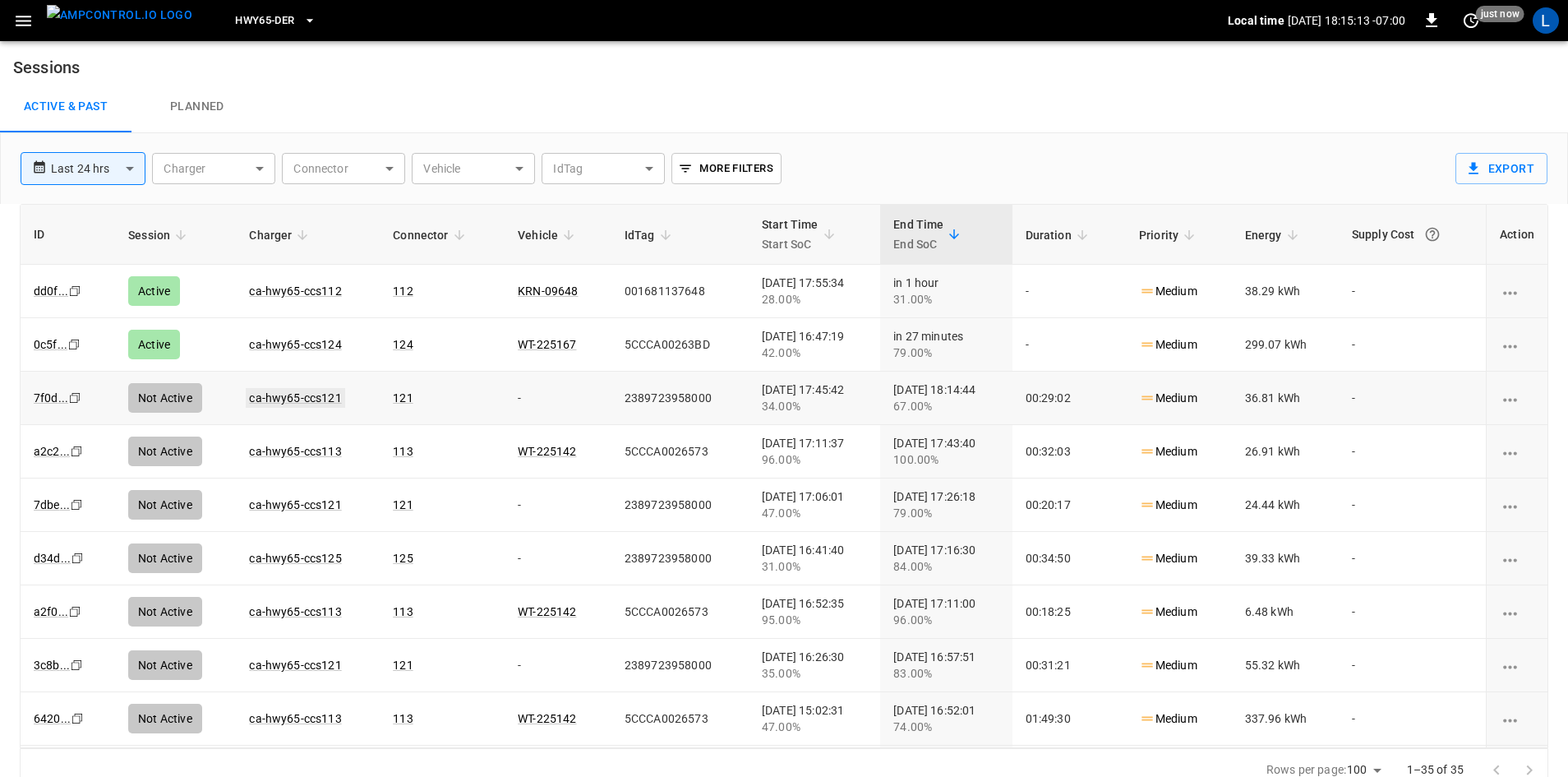
click at [300, 400] on link "ca-hwy65-ccs121" at bounding box center [294, 397] width 99 height 20
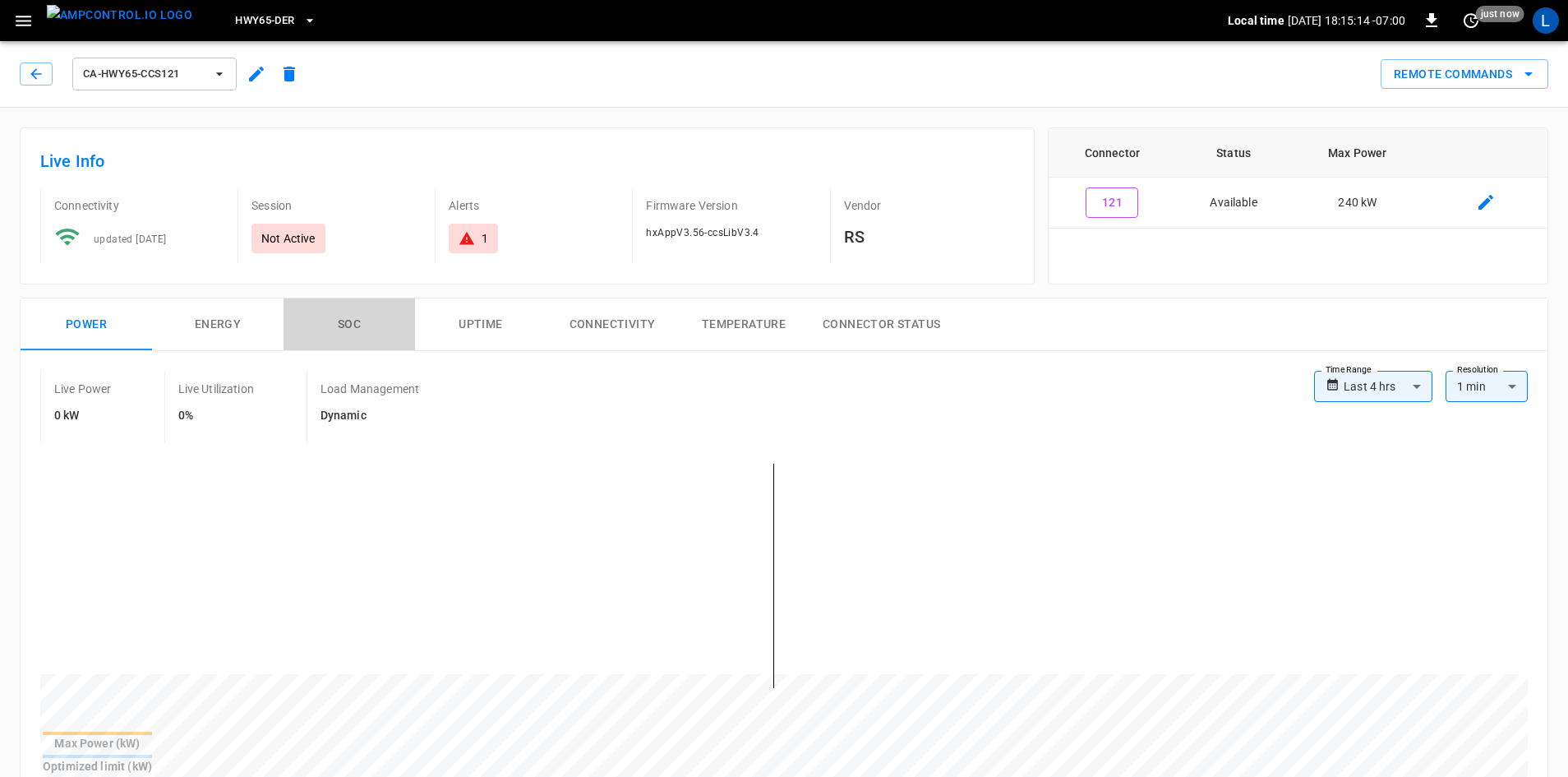
click at [348, 322] on button "SOC" at bounding box center [349, 324] width 131 height 53
